Goal: Use online tool/utility: Utilize a website feature to perform a specific function

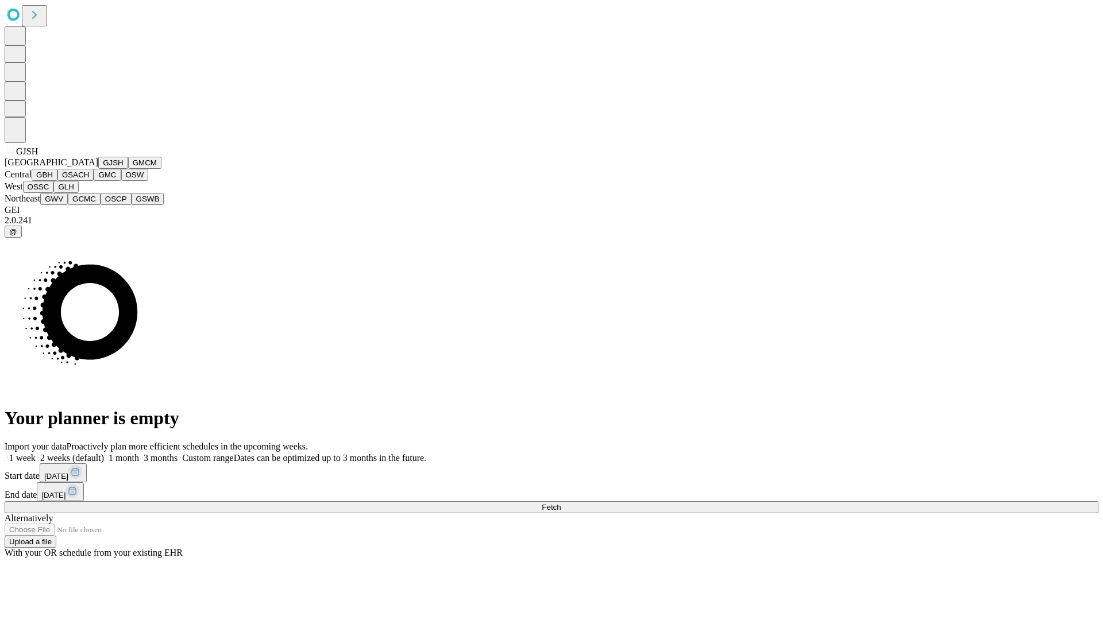
click at [98, 169] on button "GJSH" at bounding box center [113, 163] width 30 height 12
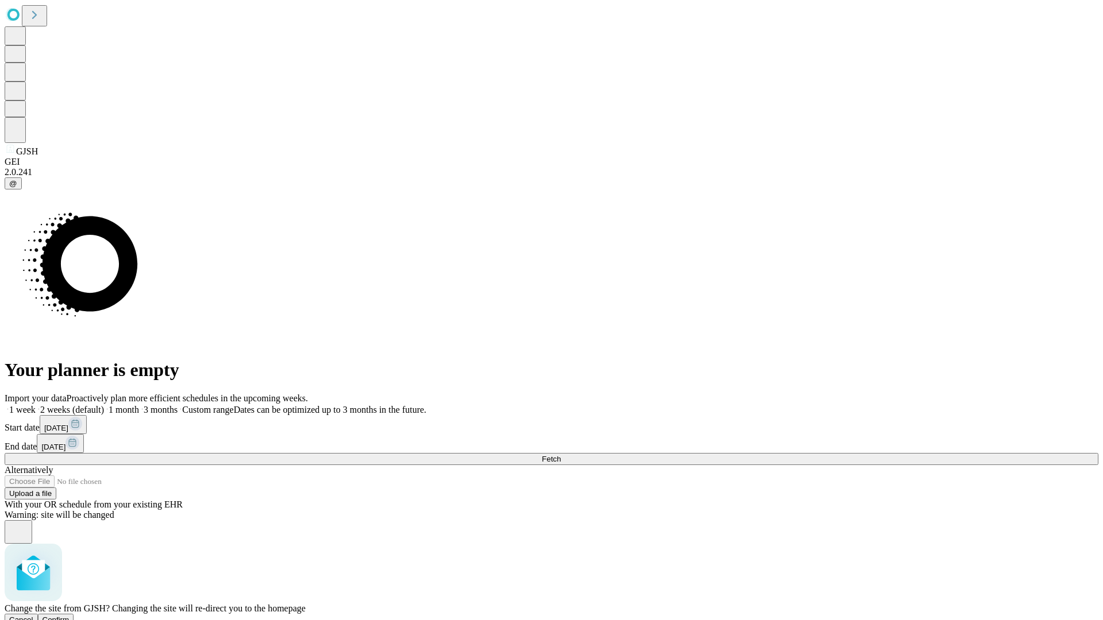
click at [70, 616] on span "Confirm" at bounding box center [56, 620] width 27 height 9
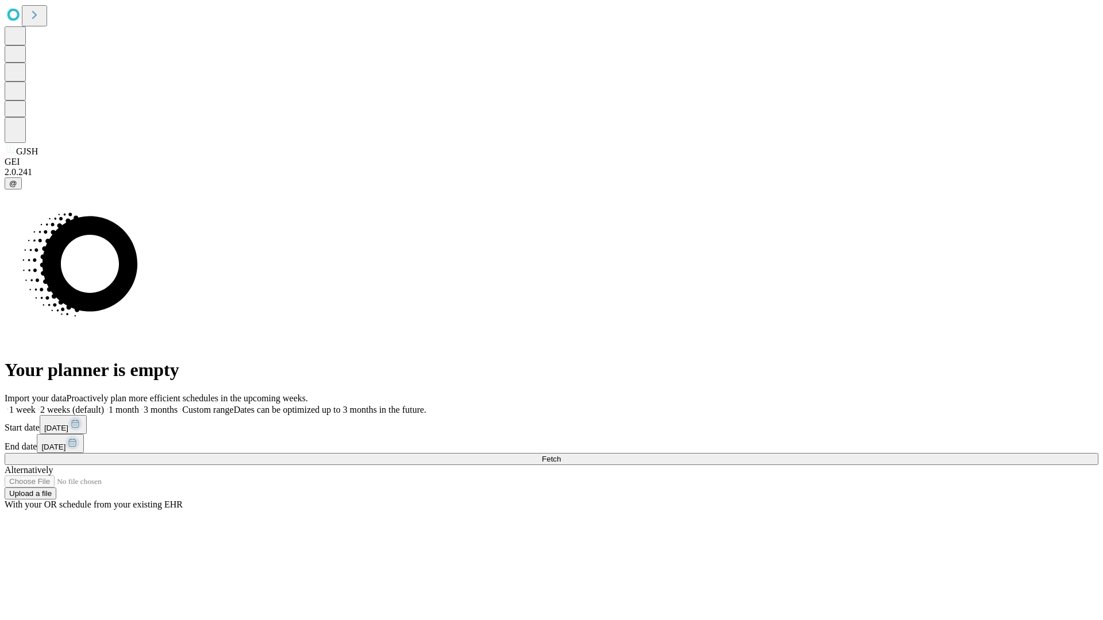
click at [104, 405] on label "2 weeks (default)" at bounding box center [70, 410] width 68 height 10
click at [561, 455] on span "Fetch" at bounding box center [551, 459] width 19 height 9
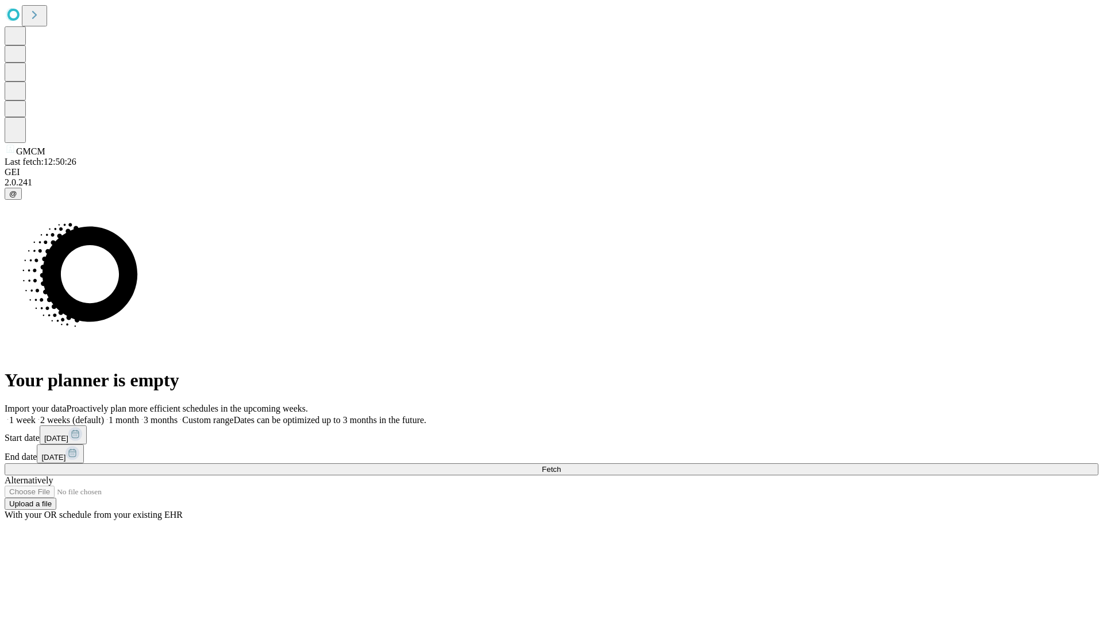
click at [104, 415] on label "2 weeks (default)" at bounding box center [70, 420] width 68 height 10
click at [561, 465] on span "Fetch" at bounding box center [551, 469] width 19 height 9
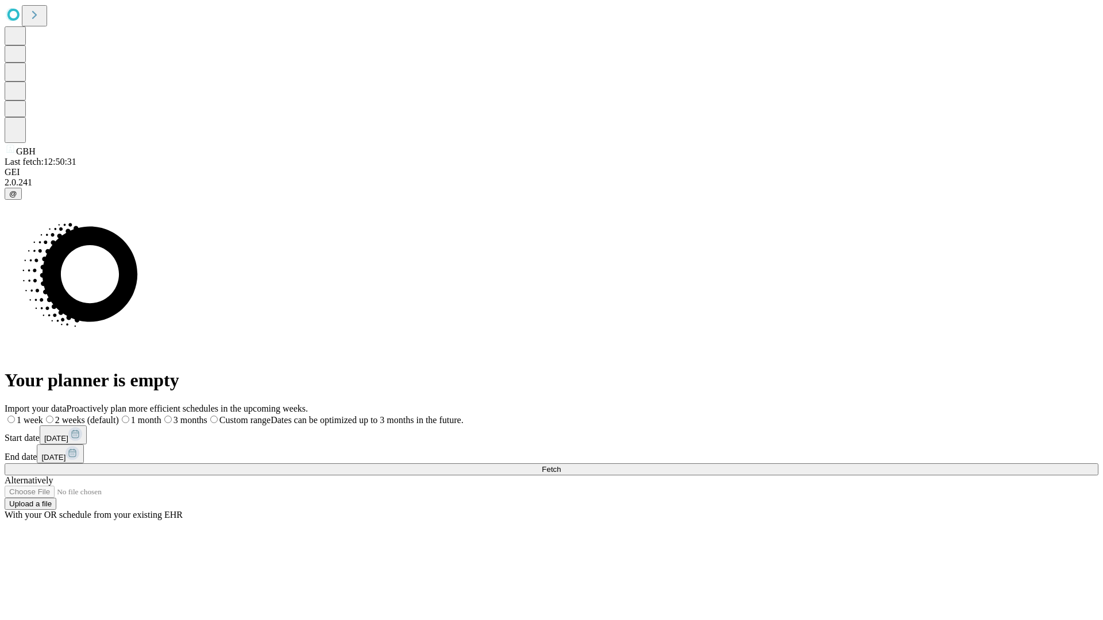
click at [561, 465] on span "Fetch" at bounding box center [551, 469] width 19 height 9
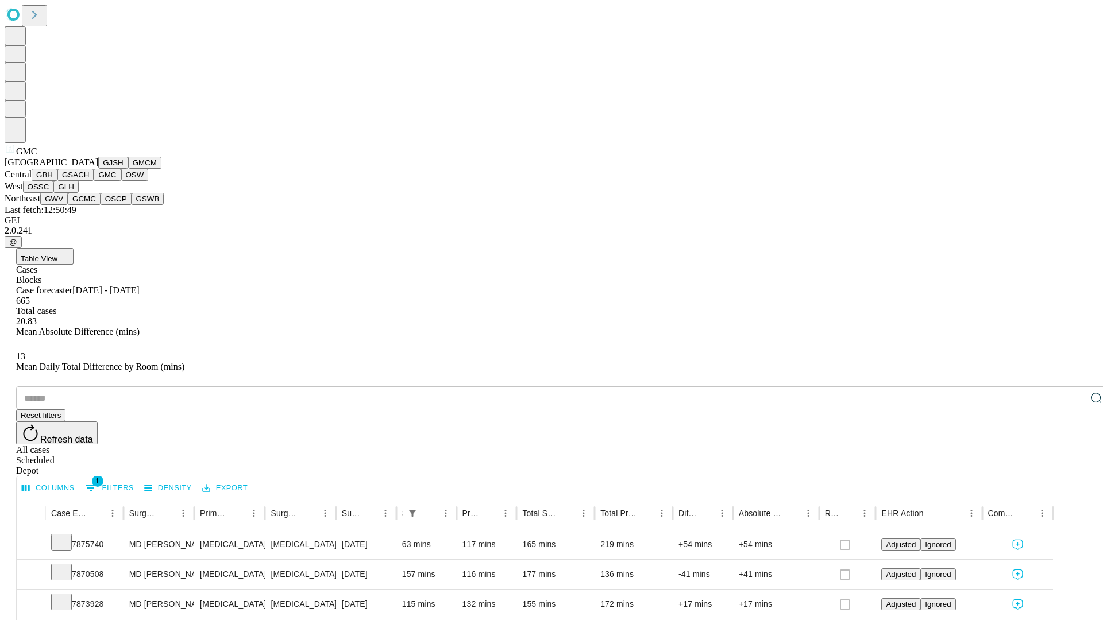
click at [121, 181] on button "OSW" at bounding box center [135, 175] width 28 height 12
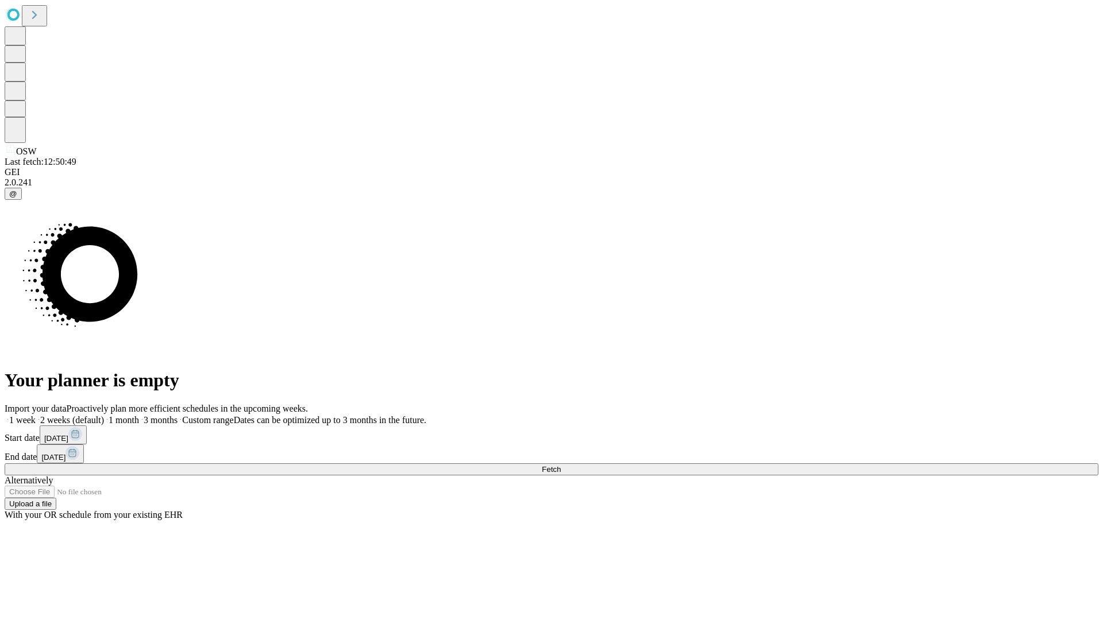
click at [104, 415] on label "2 weeks (default)" at bounding box center [70, 420] width 68 height 10
click at [561, 465] on span "Fetch" at bounding box center [551, 469] width 19 height 9
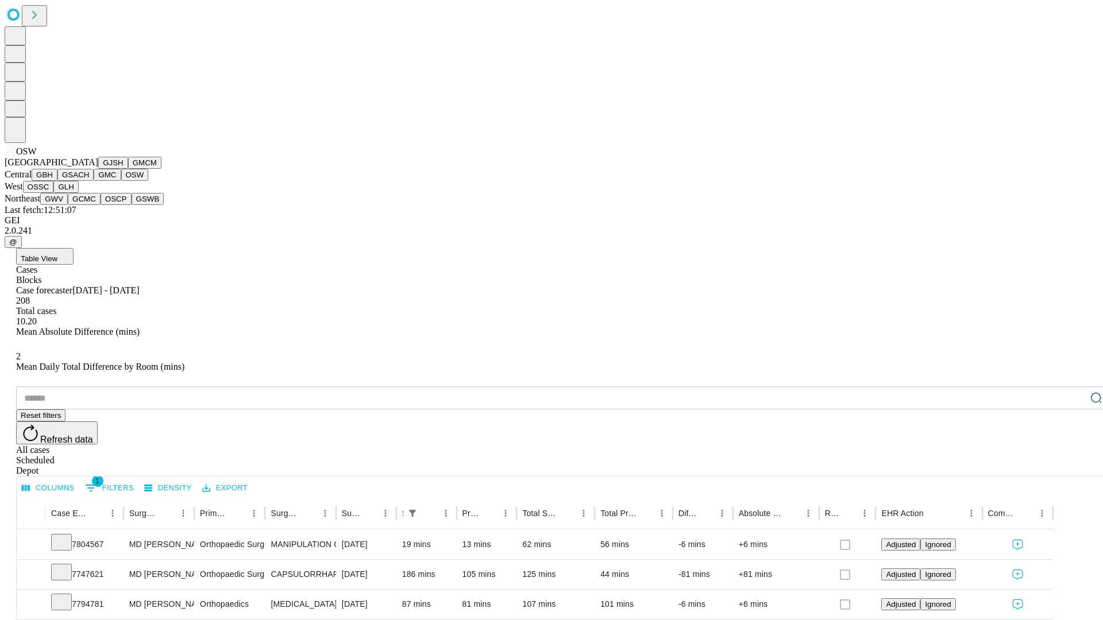
click at [54, 193] on button "OSSC" at bounding box center [38, 187] width 31 height 12
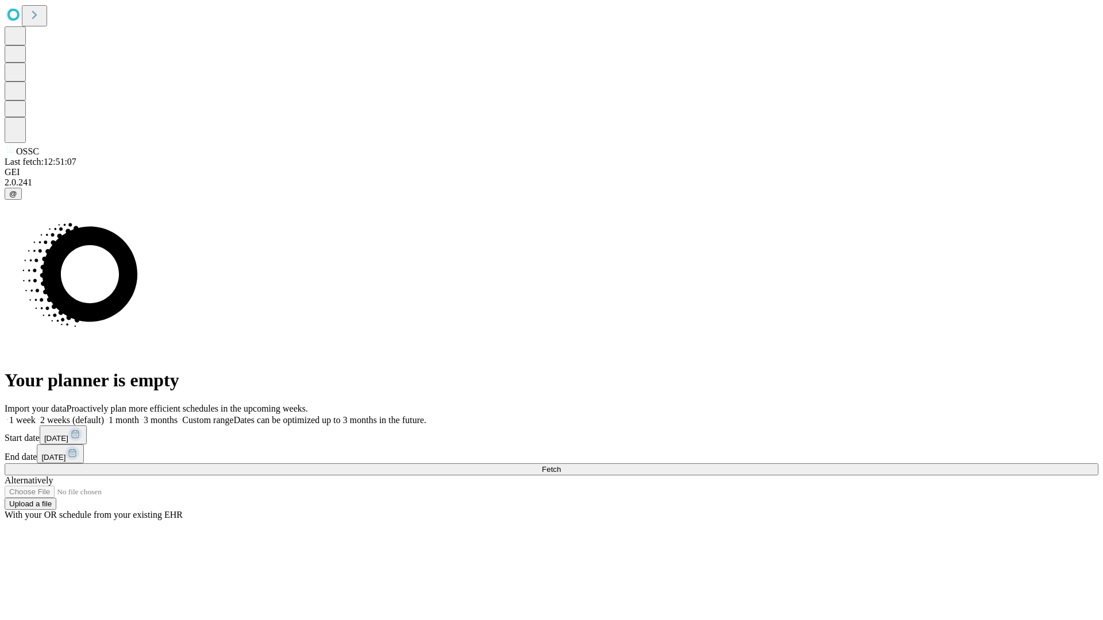
click at [104, 415] on label "2 weeks (default)" at bounding box center [70, 420] width 68 height 10
click at [561, 465] on span "Fetch" at bounding box center [551, 469] width 19 height 9
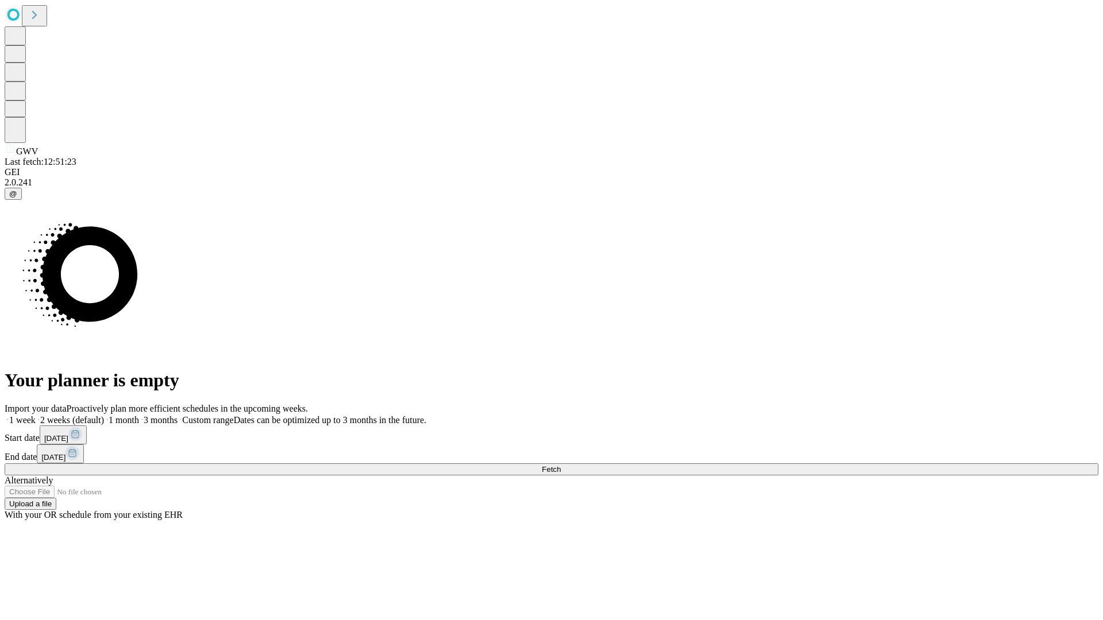
click at [104, 415] on label "2 weeks (default)" at bounding box center [70, 420] width 68 height 10
click at [561, 465] on span "Fetch" at bounding box center [551, 469] width 19 height 9
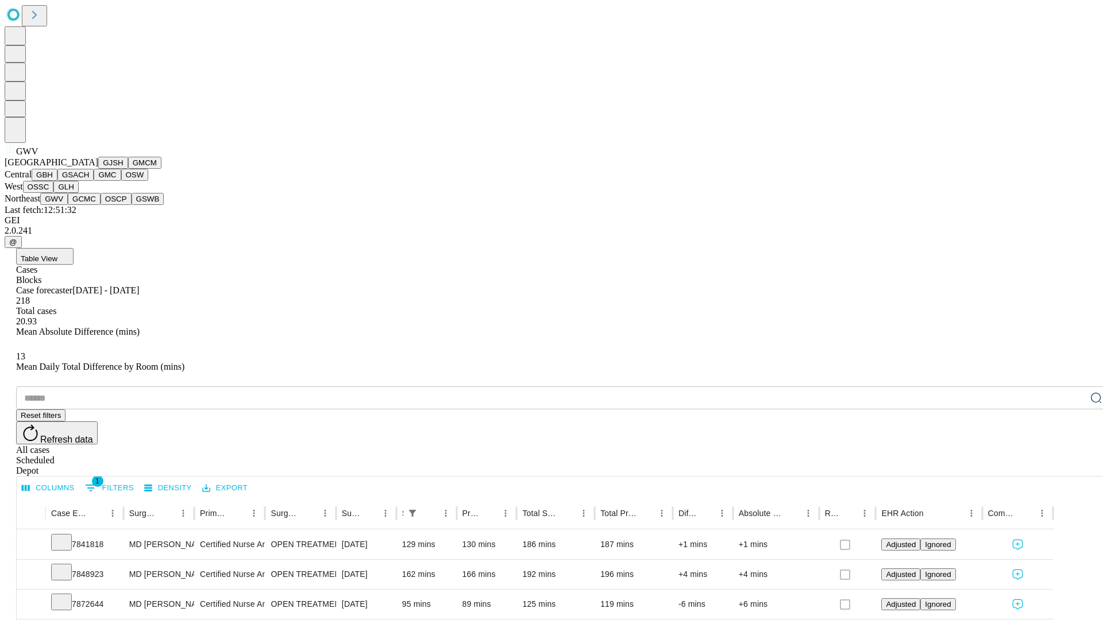
click at [89, 205] on button "GCMC" at bounding box center [84, 199] width 33 height 12
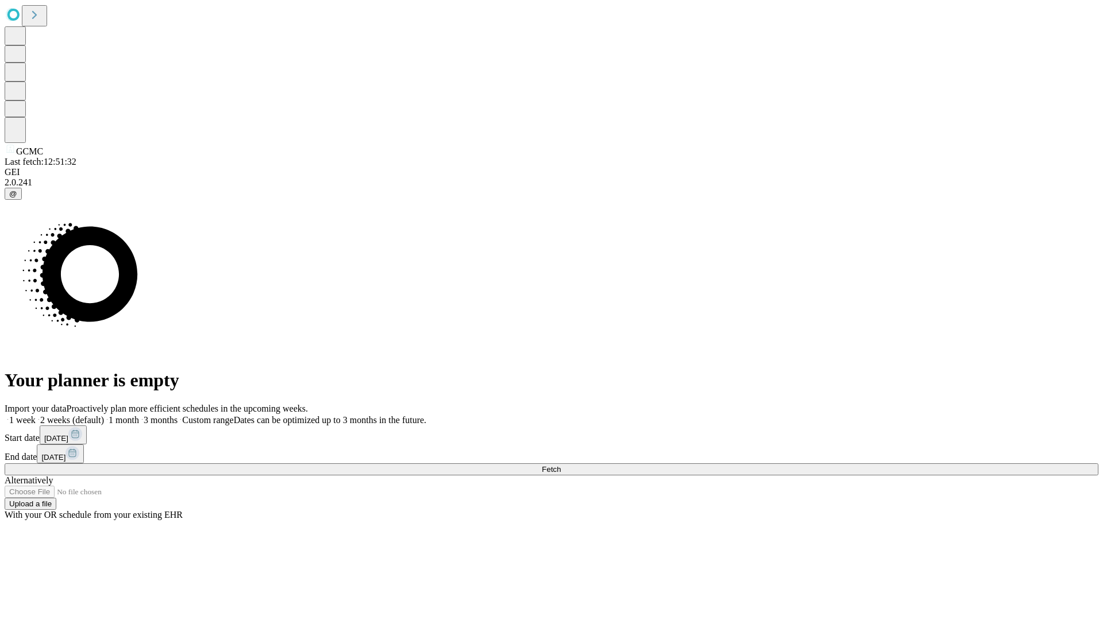
click at [104, 415] on label "2 weeks (default)" at bounding box center [70, 420] width 68 height 10
click at [561, 465] on span "Fetch" at bounding box center [551, 469] width 19 height 9
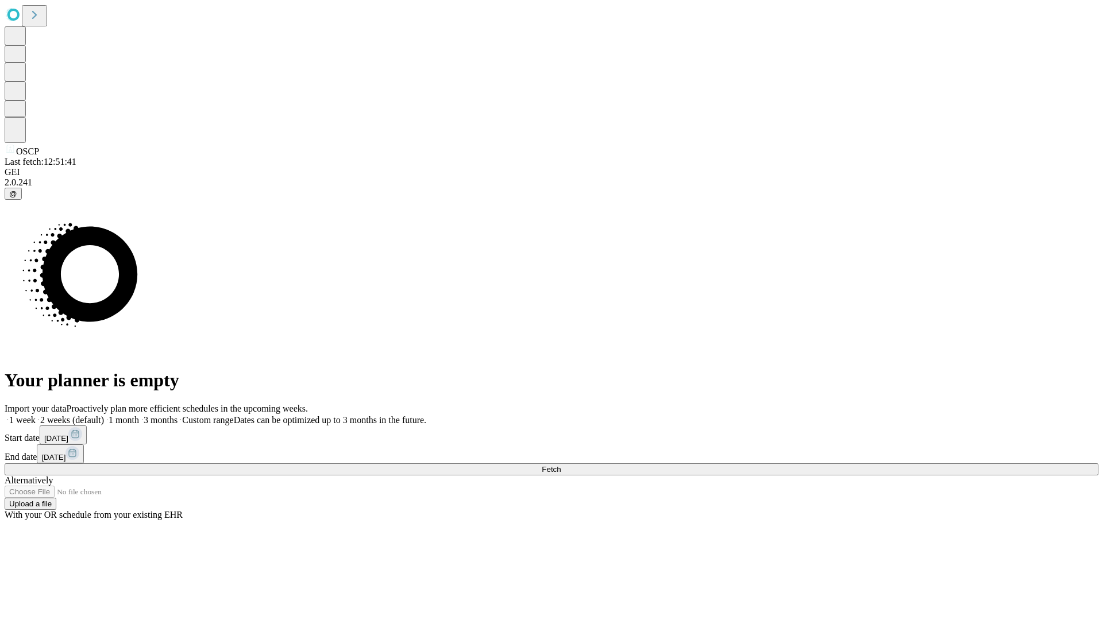
click at [104, 415] on label "2 weeks (default)" at bounding box center [70, 420] width 68 height 10
click at [561, 465] on span "Fetch" at bounding box center [551, 469] width 19 height 9
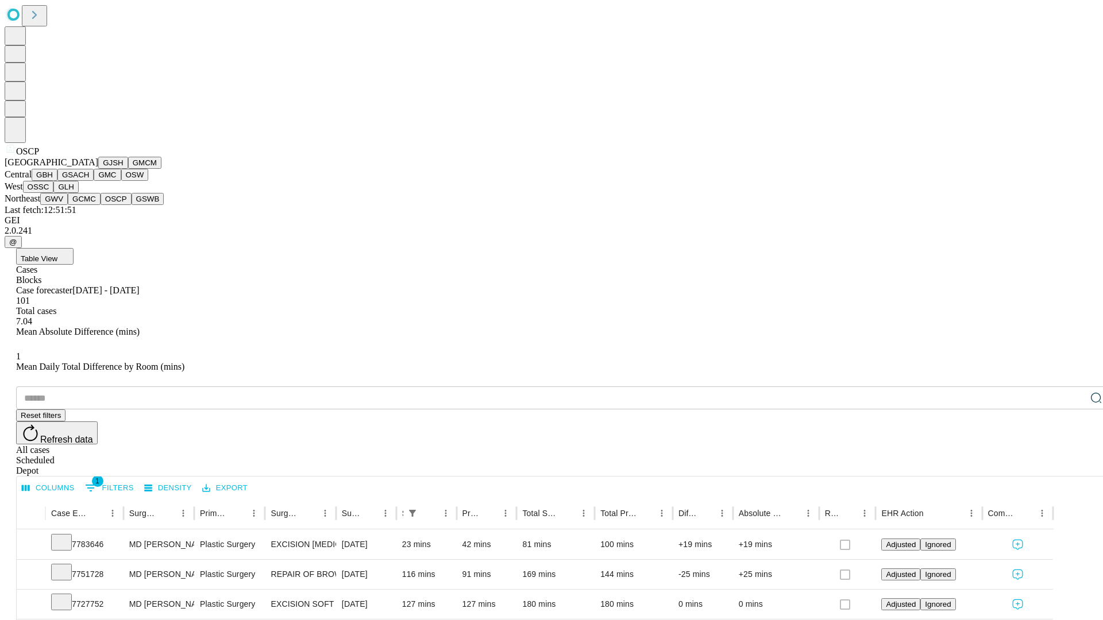
click at [132, 205] on button "GSWB" at bounding box center [148, 199] width 33 height 12
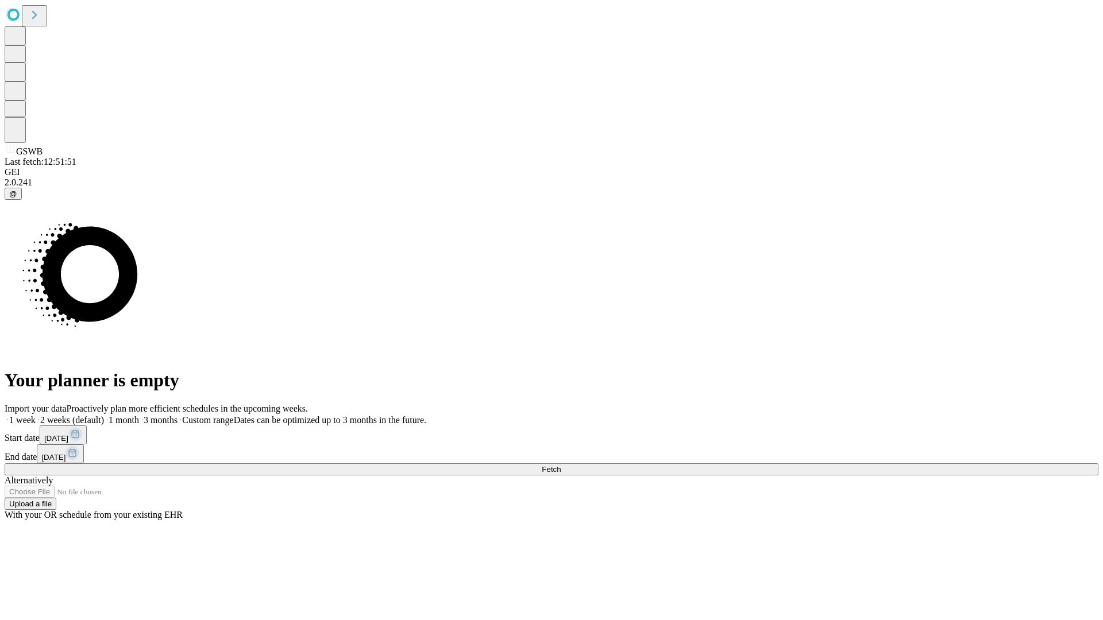
click at [561, 465] on span "Fetch" at bounding box center [551, 469] width 19 height 9
